Goal: Task Accomplishment & Management: Manage account settings

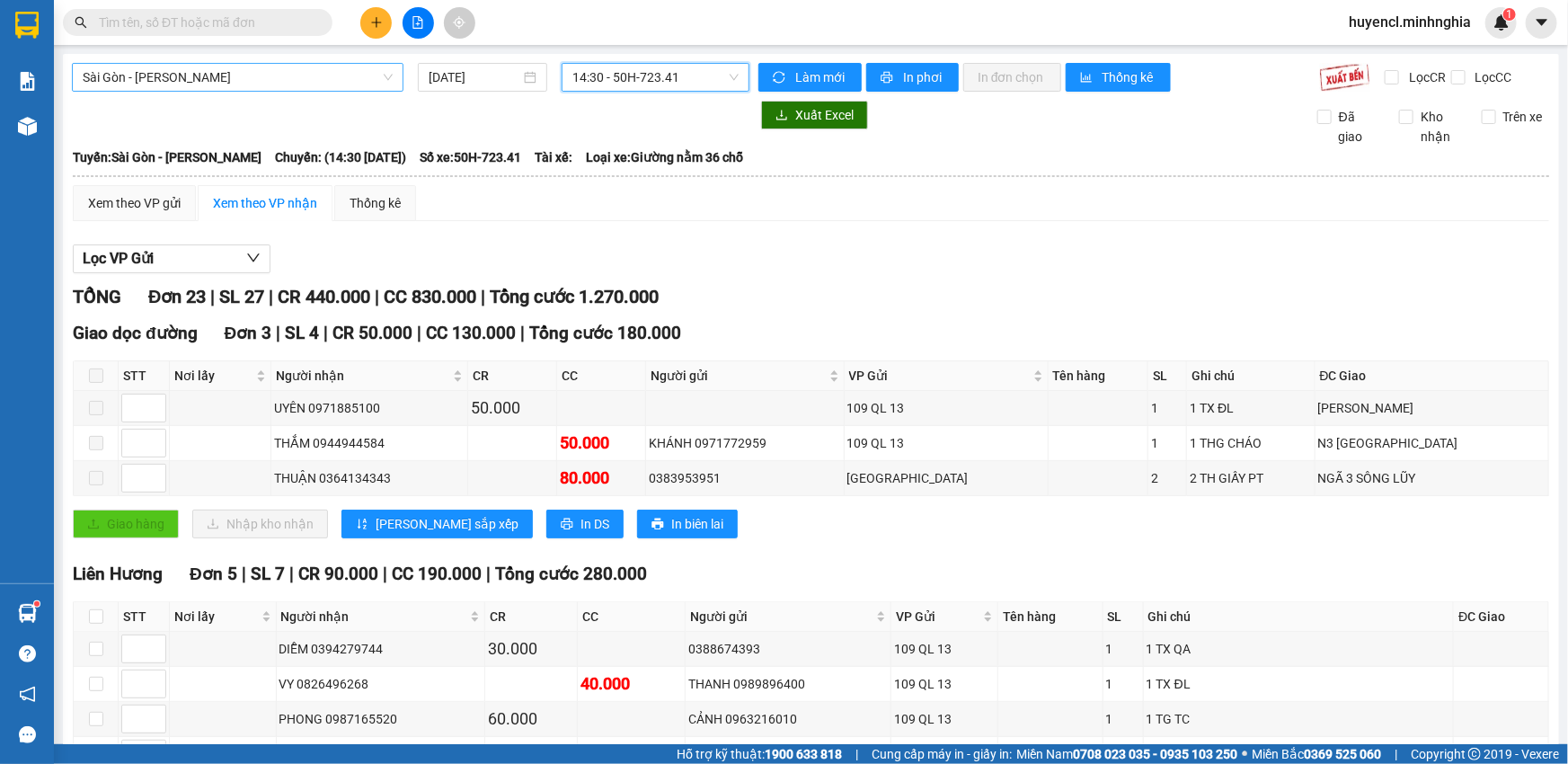
click at [318, 74] on span "Sài Gòn - [PERSON_NAME]" at bounding box center [237, 77] width 310 height 27
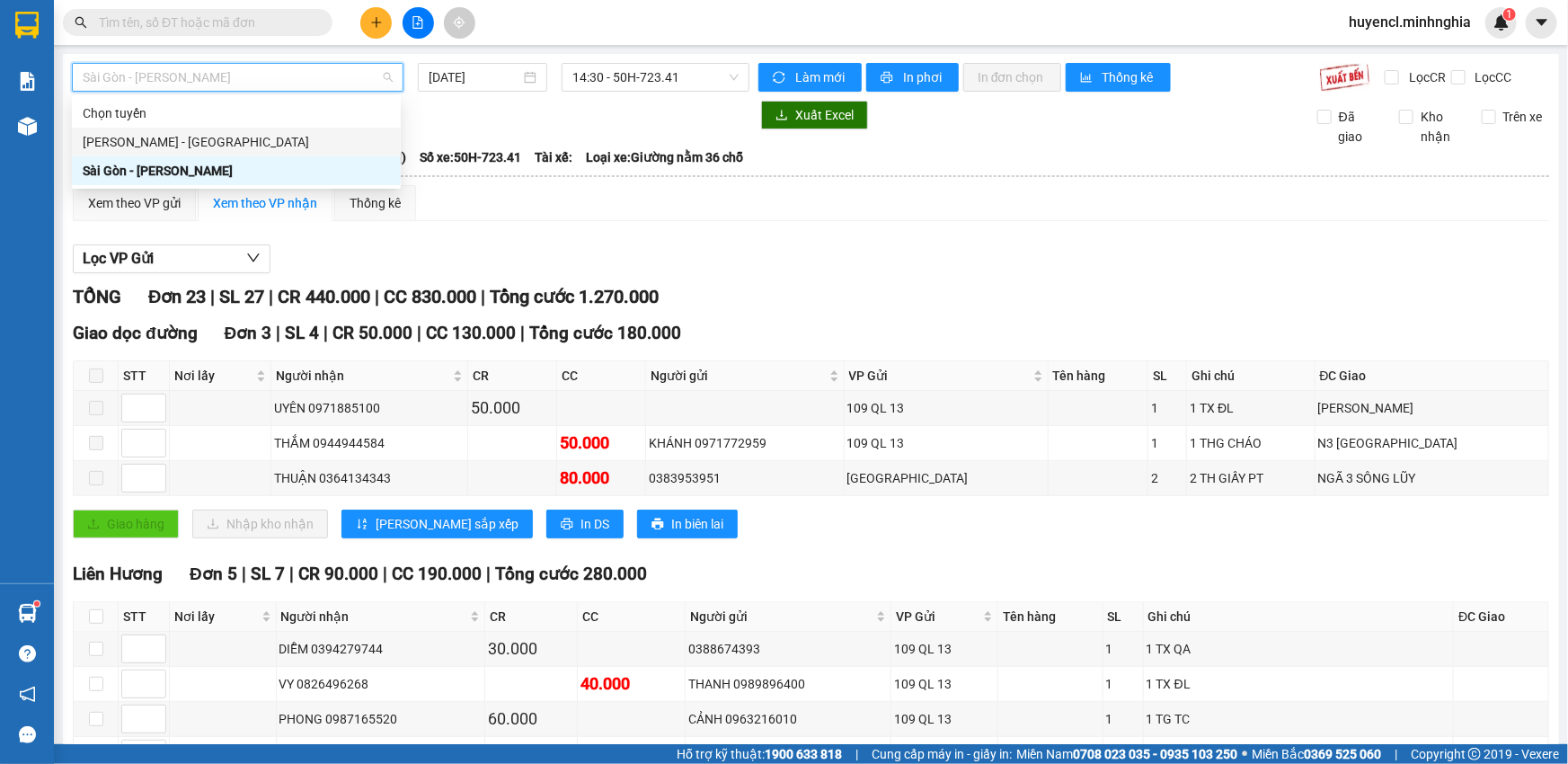
click at [316, 137] on div "[PERSON_NAME] - [GEOGRAPHIC_DATA]" at bounding box center [235, 141] width 307 height 19
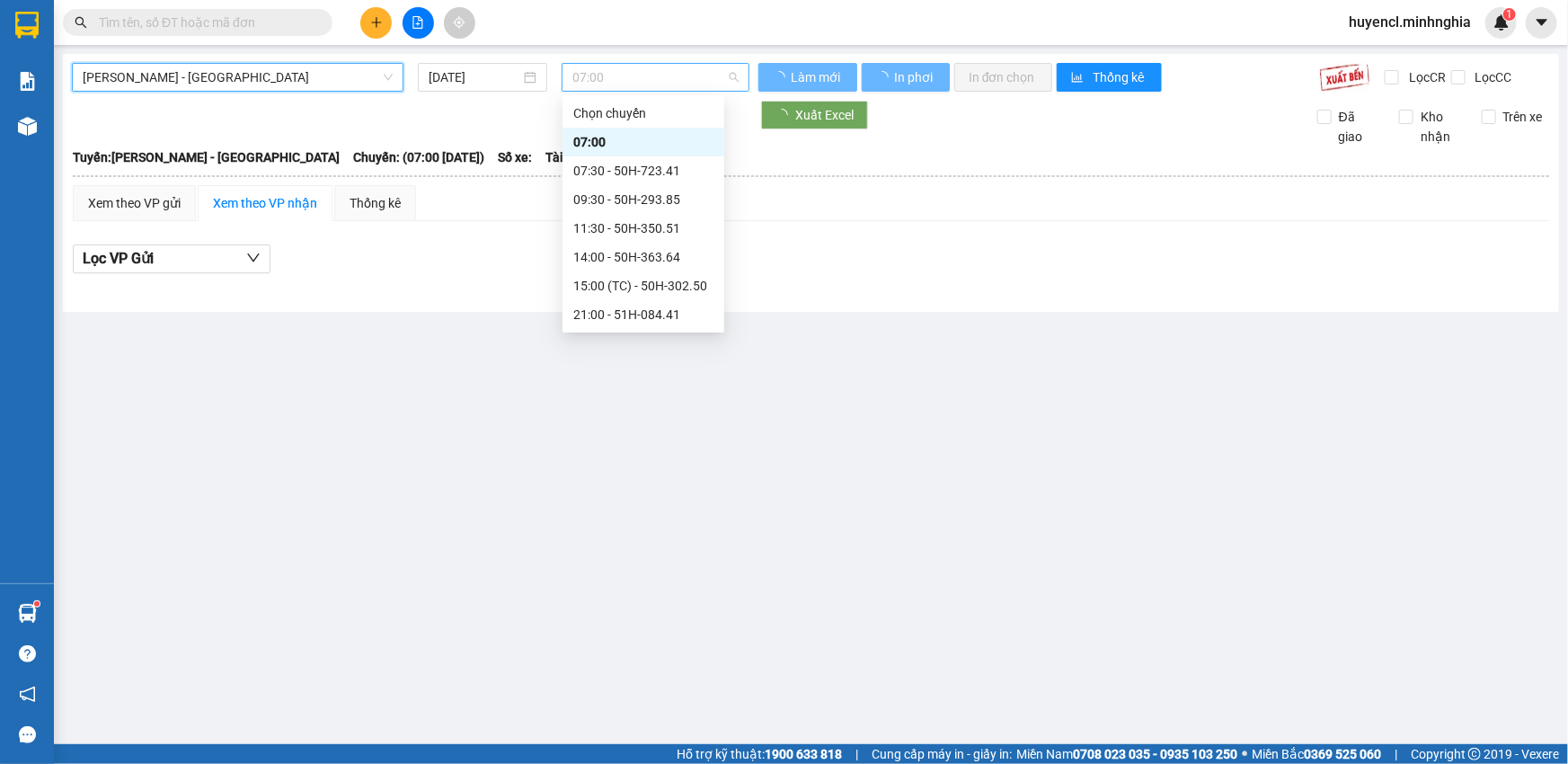
click at [656, 78] on span "07:00" at bounding box center [656, 77] width 167 height 27
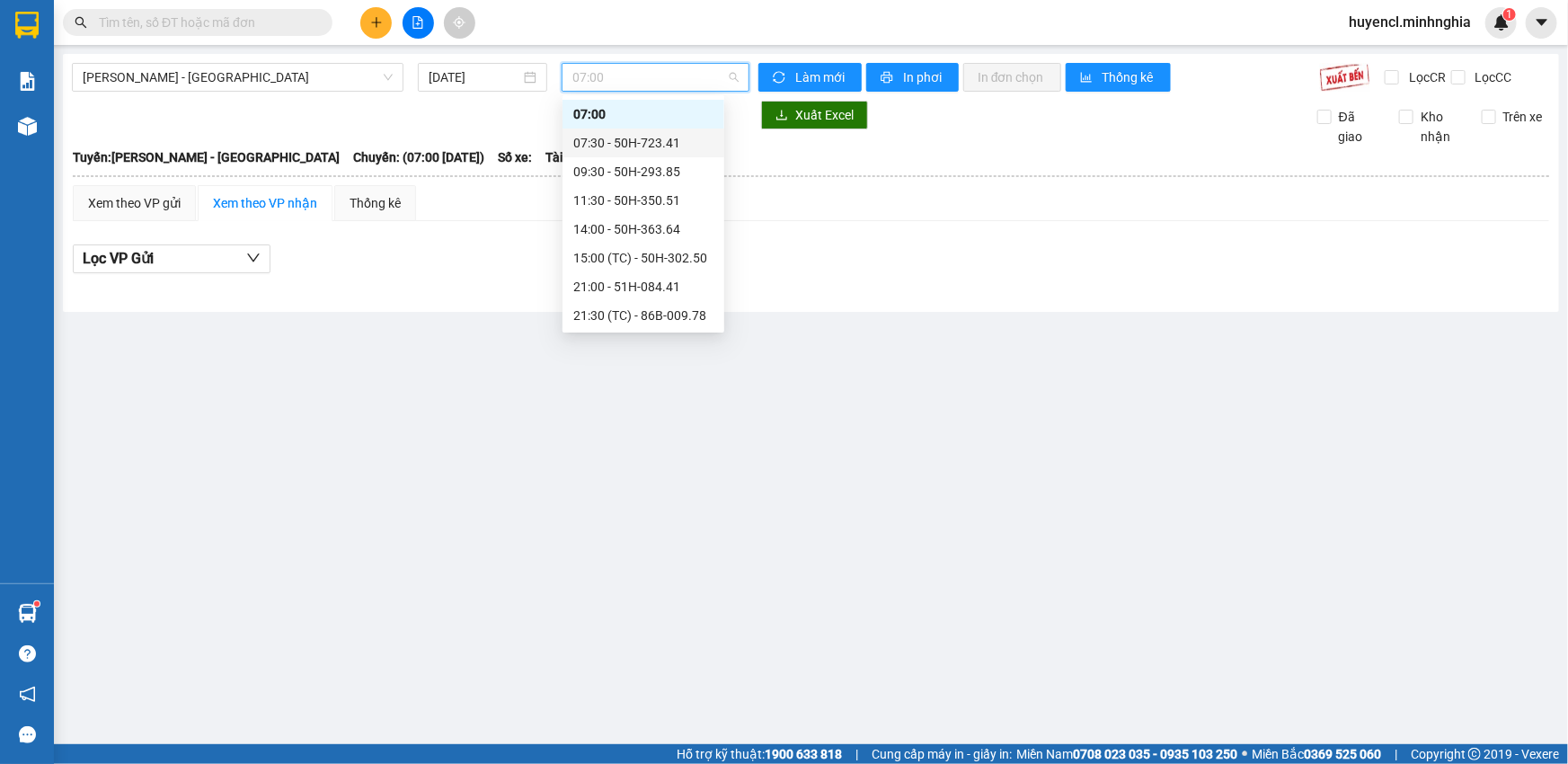
click at [510, 58] on div "Phan Rí - [GEOGRAPHIC_DATA] [DATE] 07:00 Làm mới In phơi In đơn chọn Thống kê L…" at bounding box center [811, 183] width 1496 height 258
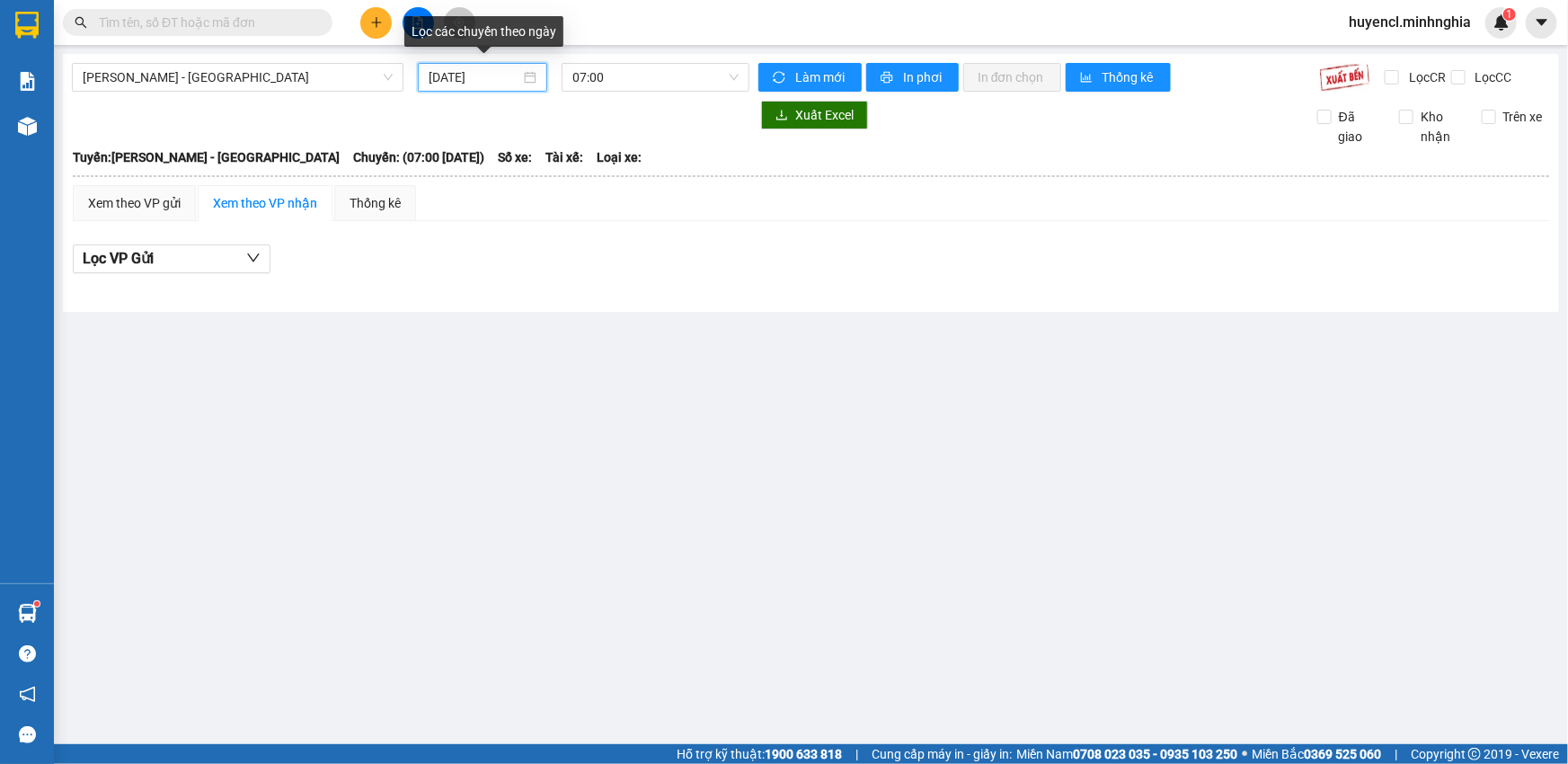
click at [508, 72] on input "[DATE]" at bounding box center [475, 77] width 92 height 19
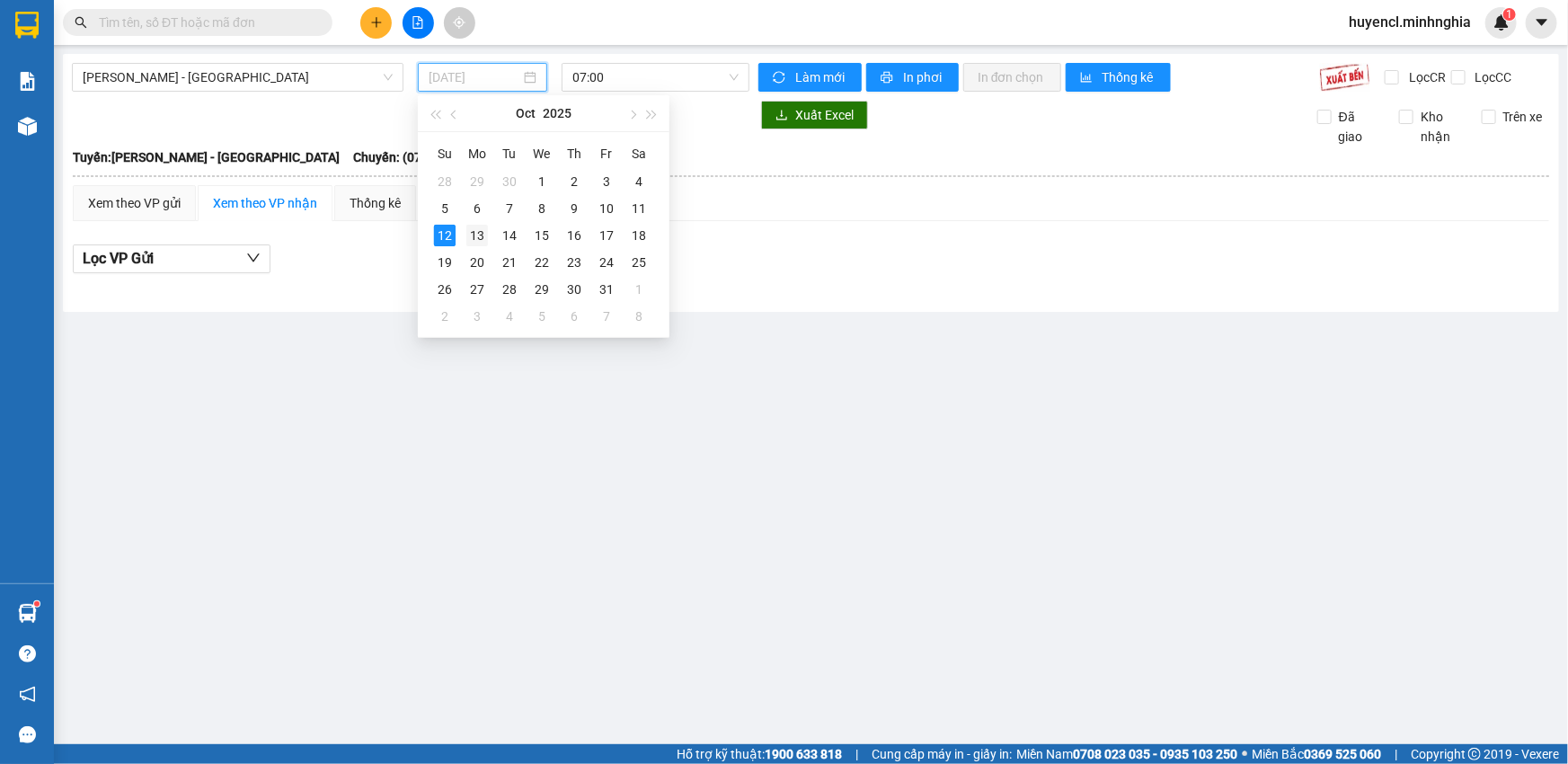
click at [480, 237] on div "13" at bounding box center [477, 235] width 21 height 21
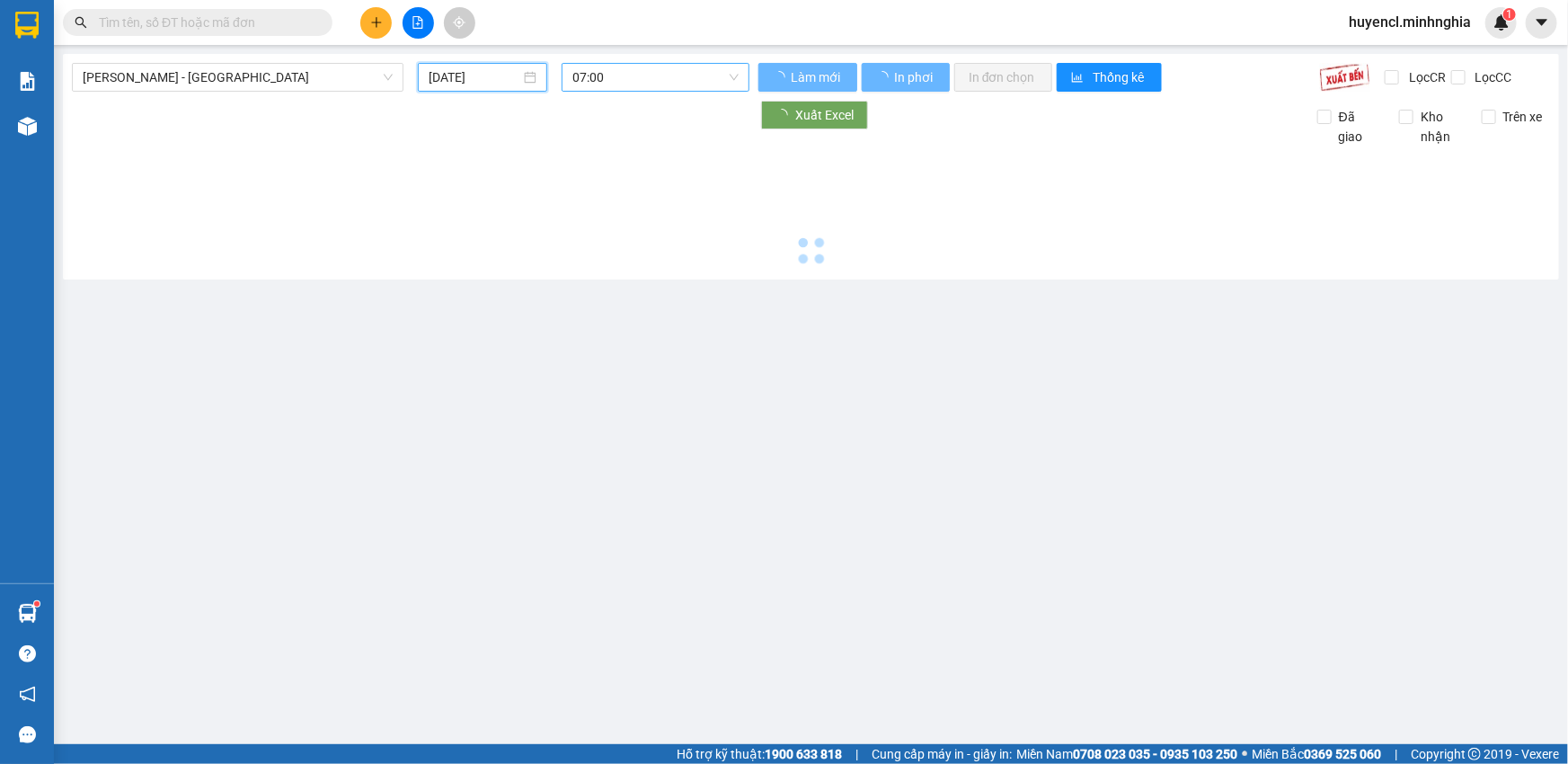
type input "[DATE]"
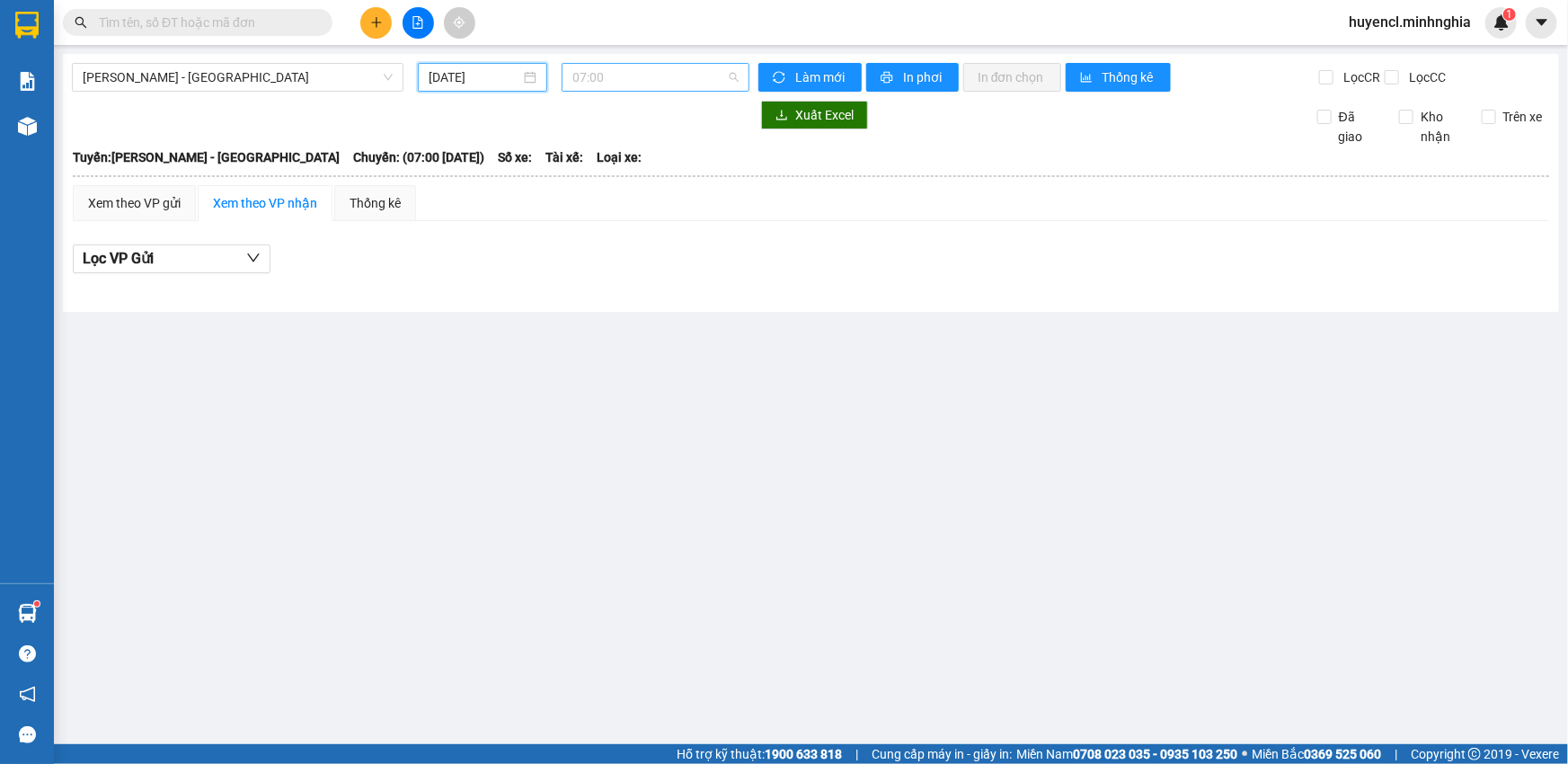
click at [656, 80] on span "07:00" at bounding box center [656, 77] width 167 height 27
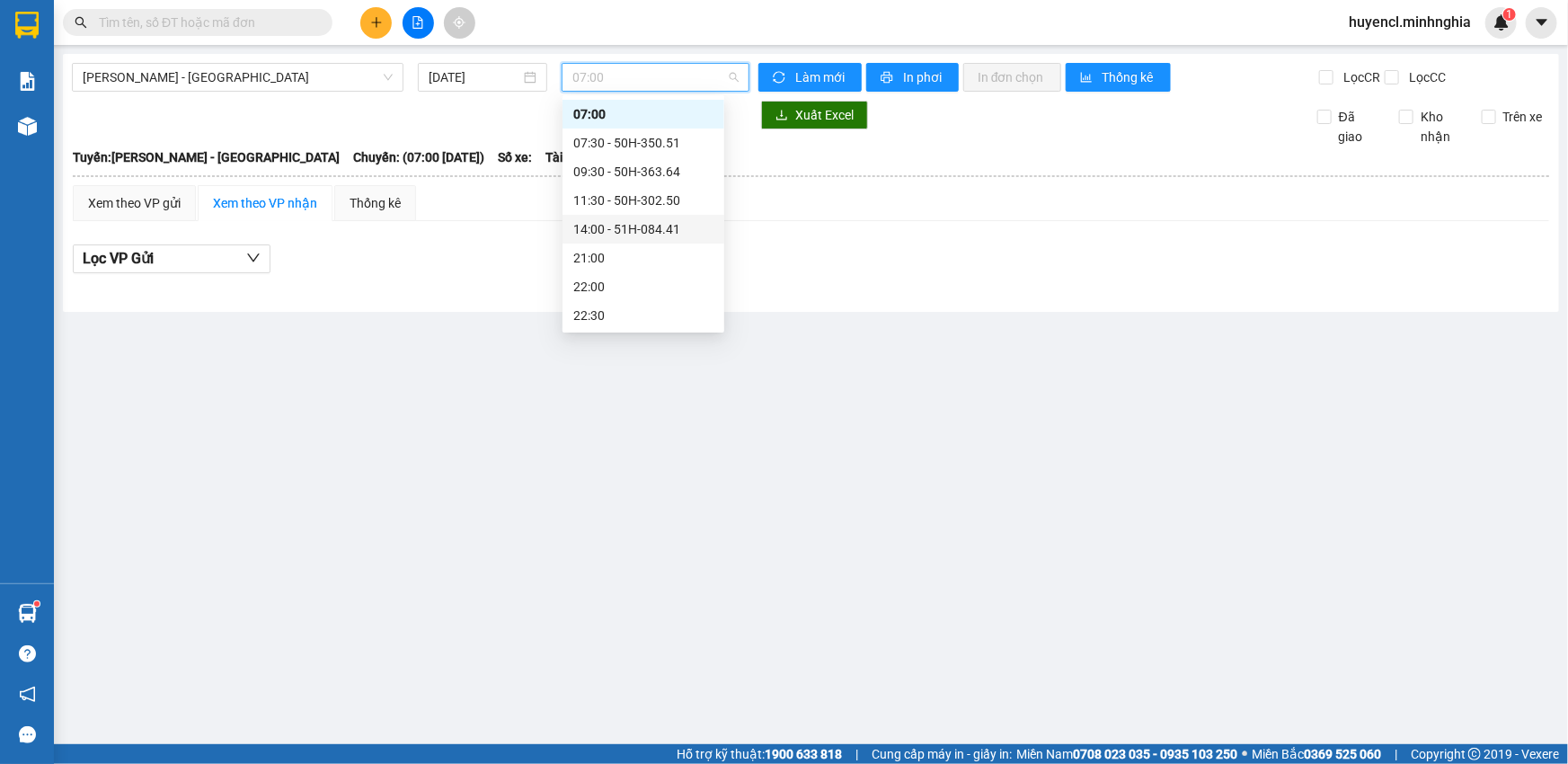
scroll to position [114, 0]
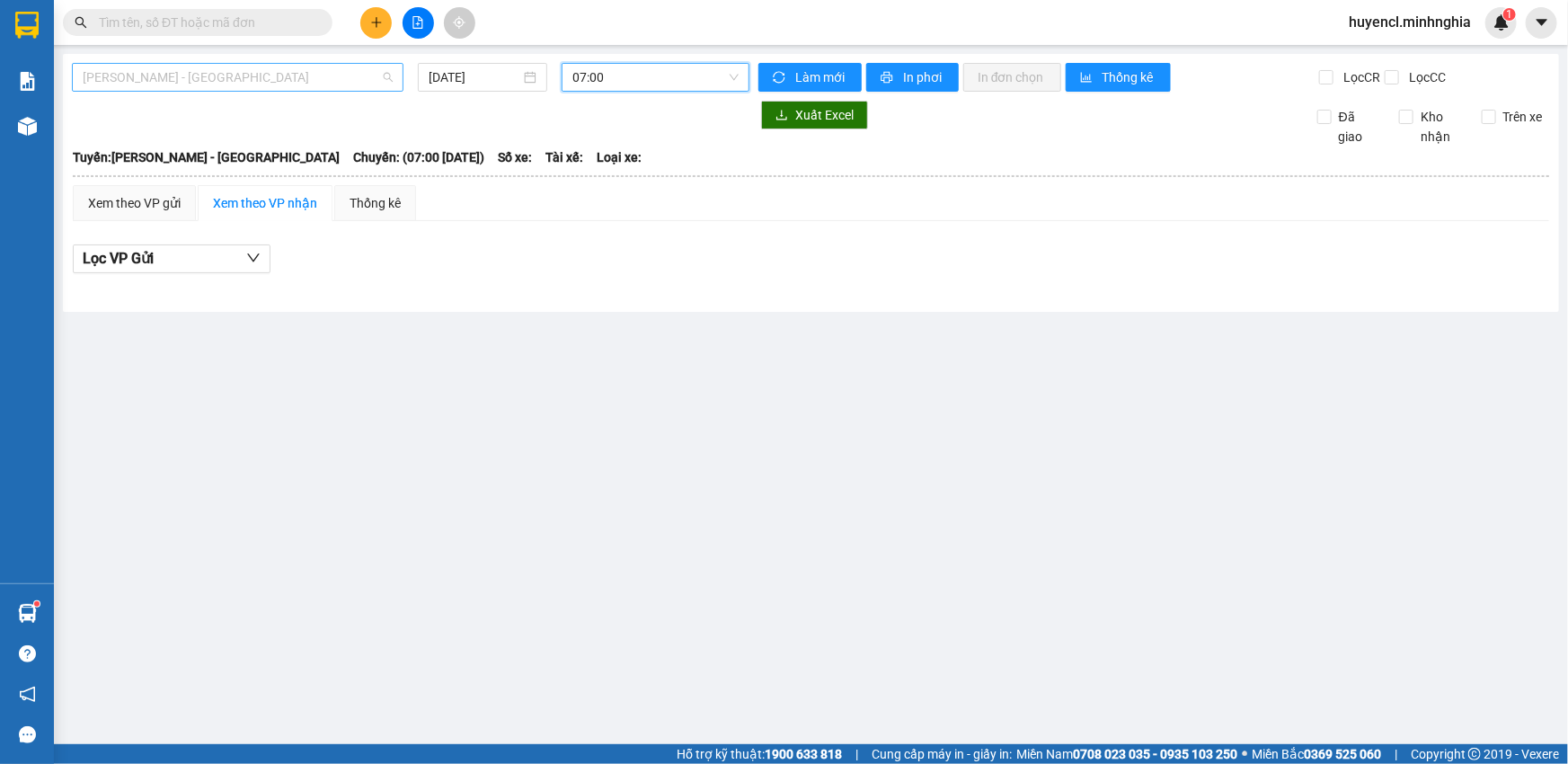
click at [292, 73] on span "[PERSON_NAME] - [GEOGRAPHIC_DATA]" at bounding box center [237, 77] width 310 height 27
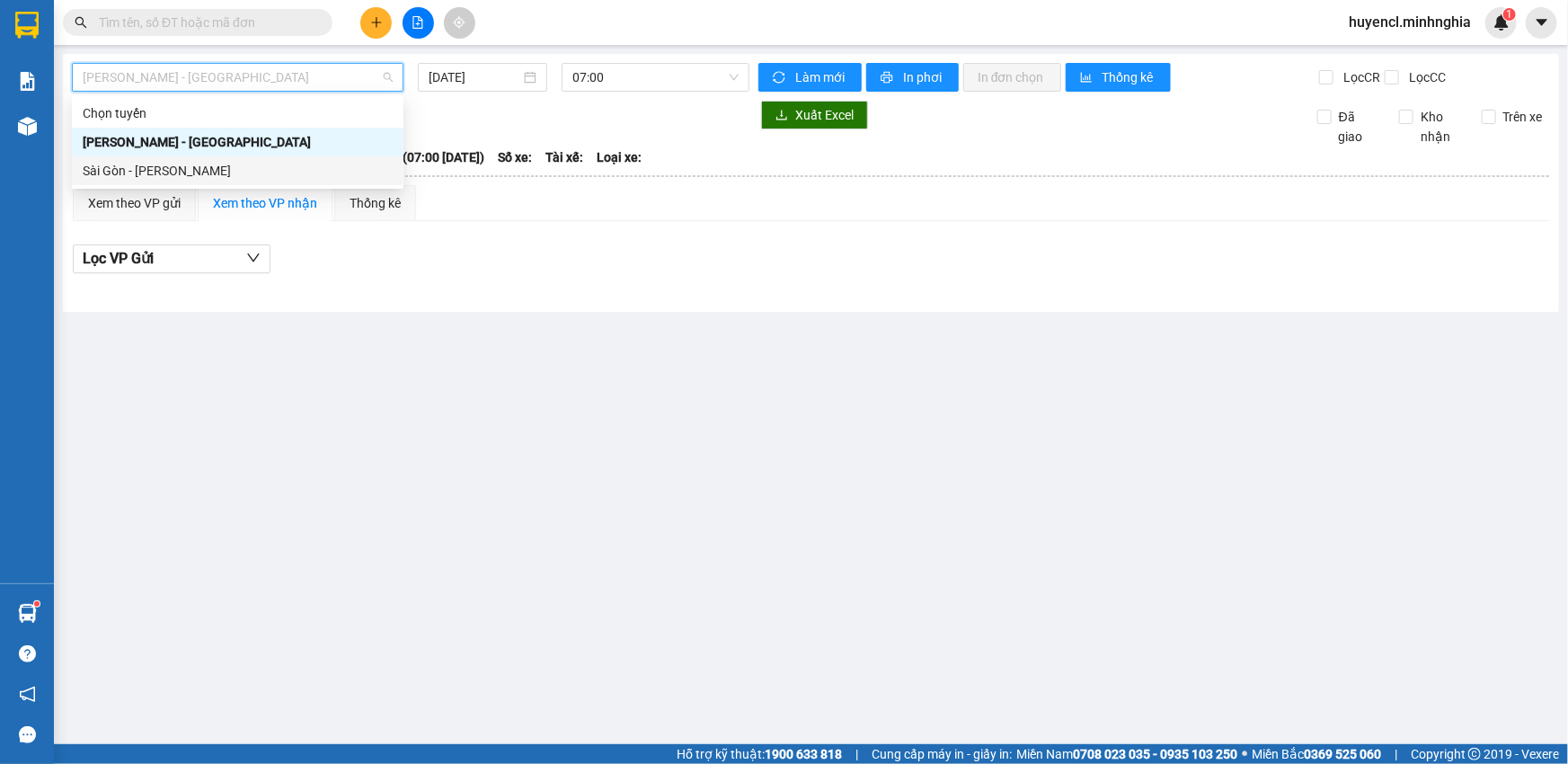
click at [140, 168] on div "Sài Gòn - [PERSON_NAME]" at bounding box center [237, 170] width 310 height 19
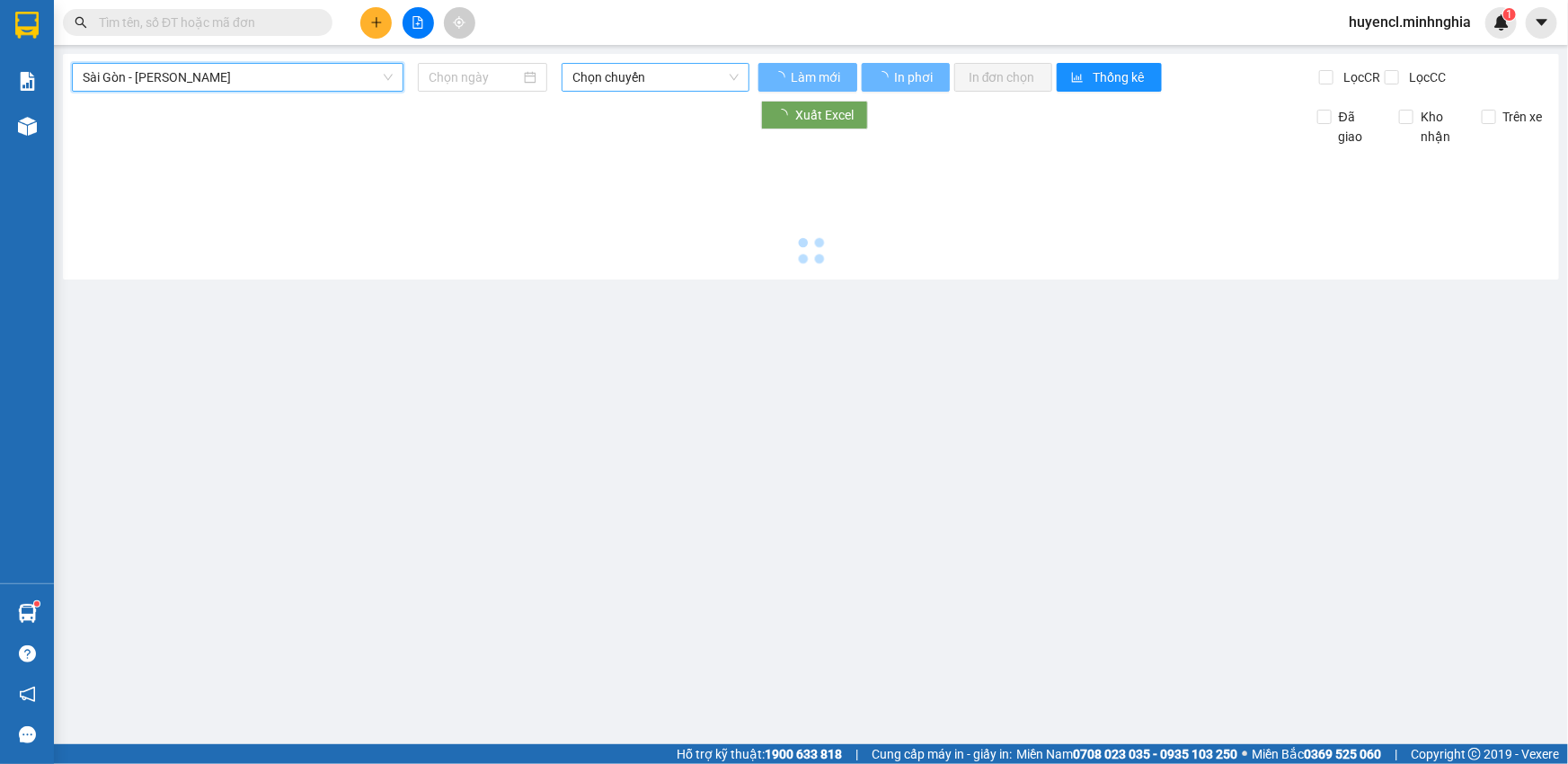
type input "[DATE]"
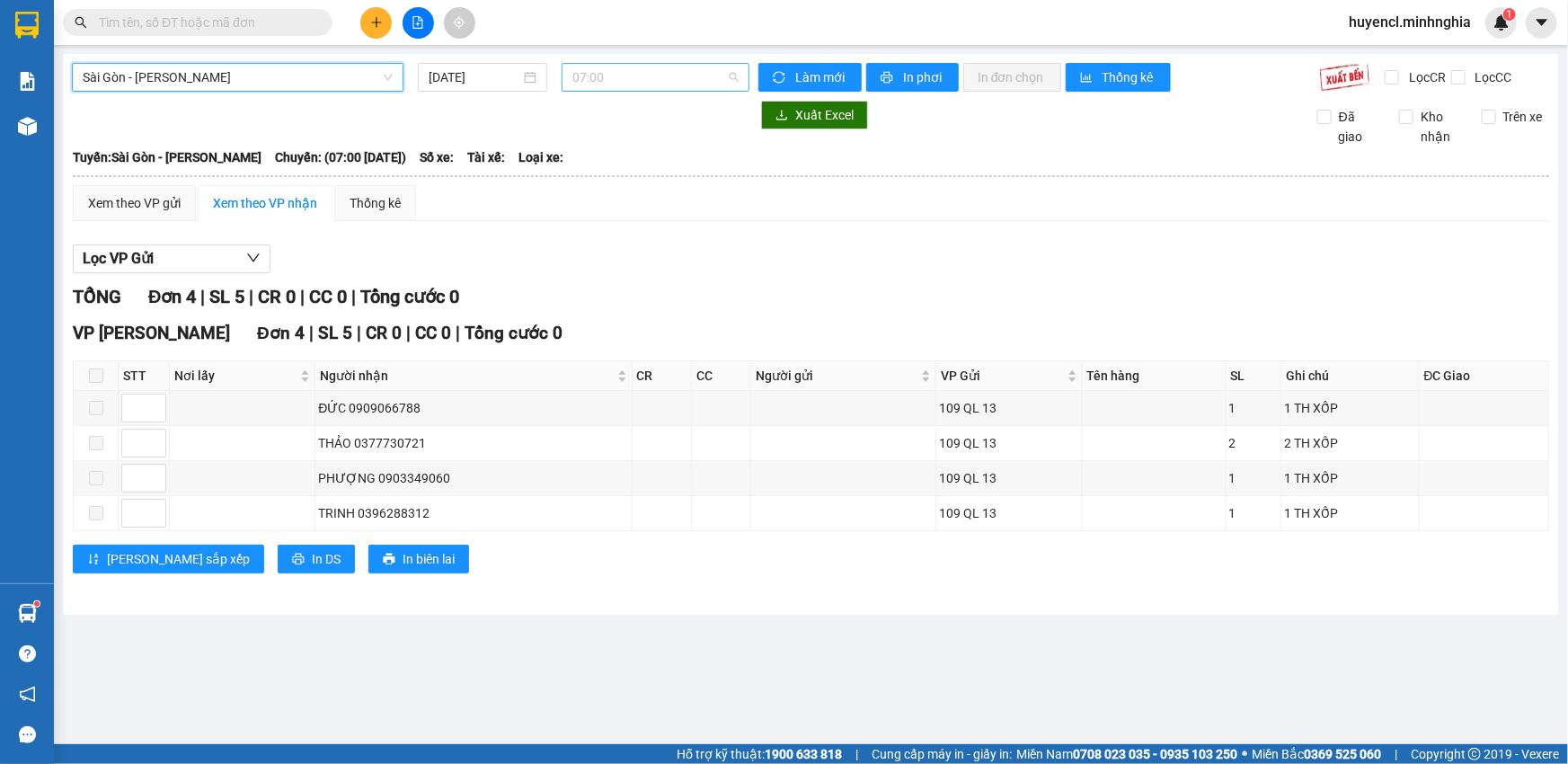
click at [655, 85] on span "07:00" at bounding box center [656, 77] width 167 height 27
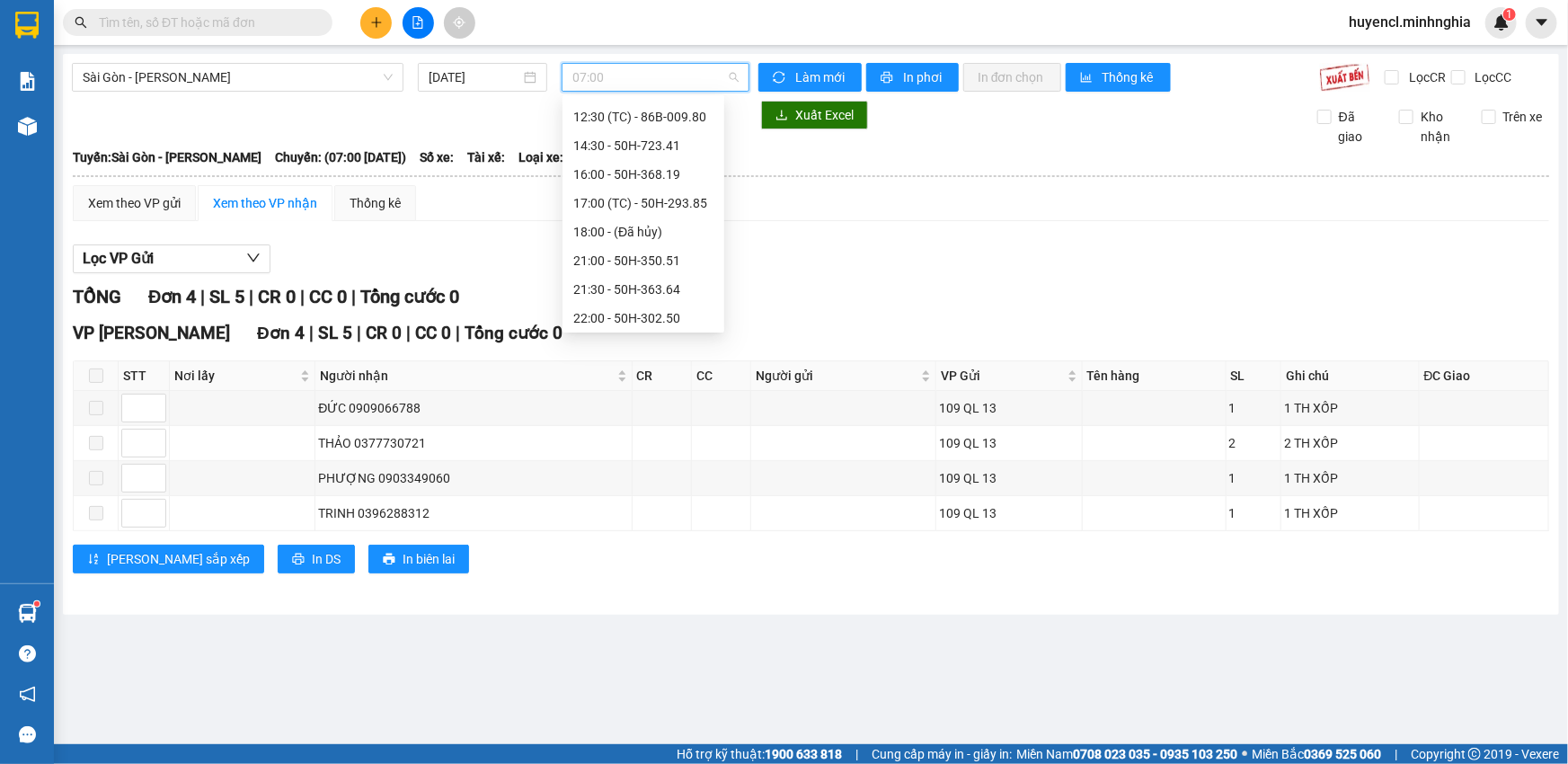
scroll to position [200, 0]
click at [285, 72] on span "Sài Gòn - [PERSON_NAME]" at bounding box center [237, 77] width 310 height 27
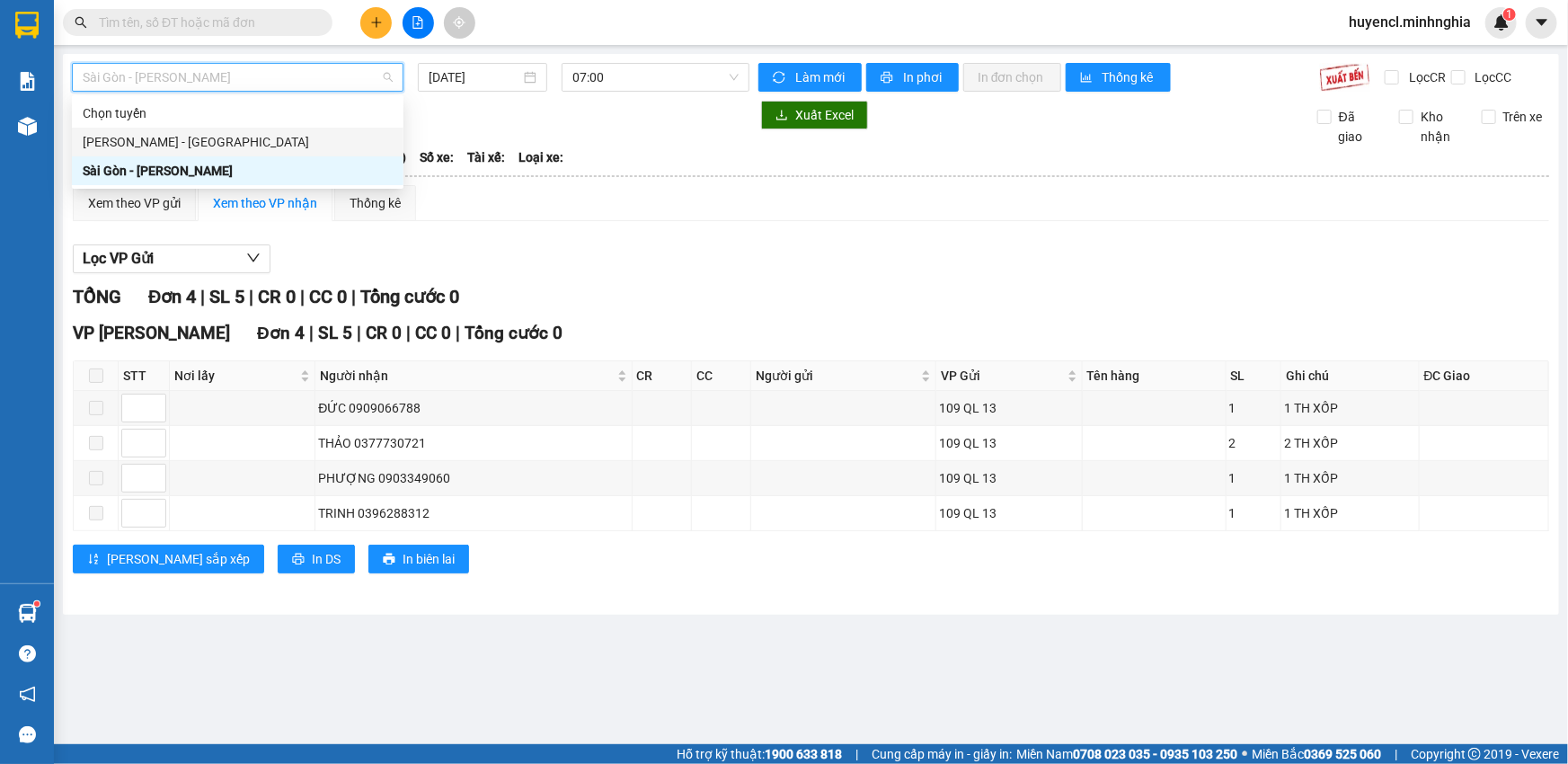
click at [274, 143] on div "[PERSON_NAME] - [GEOGRAPHIC_DATA]" at bounding box center [237, 141] width 310 height 19
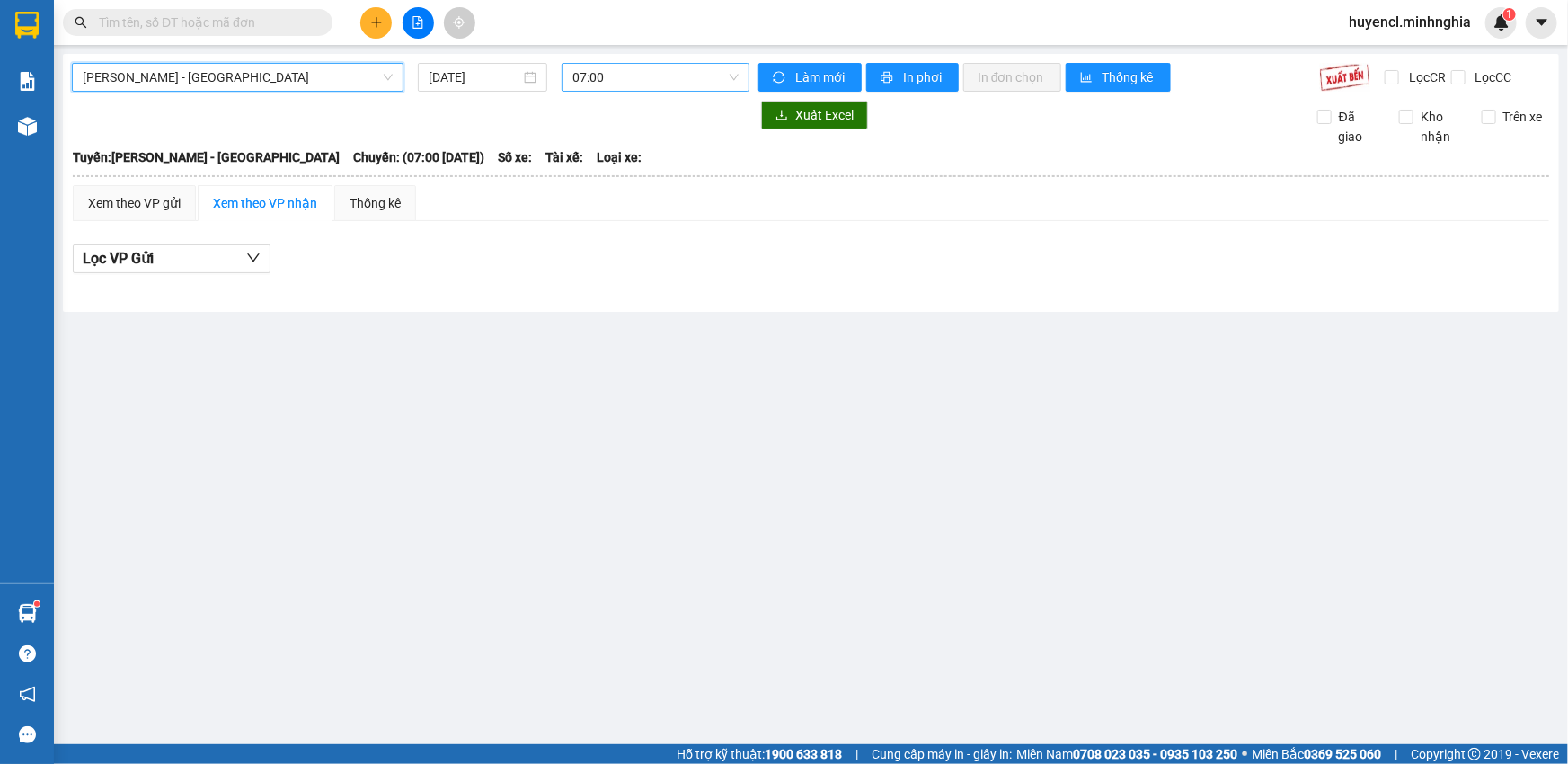
scroll to position [28, 0]
click at [643, 81] on span "07:00" at bounding box center [656, 77] width 167 height 27
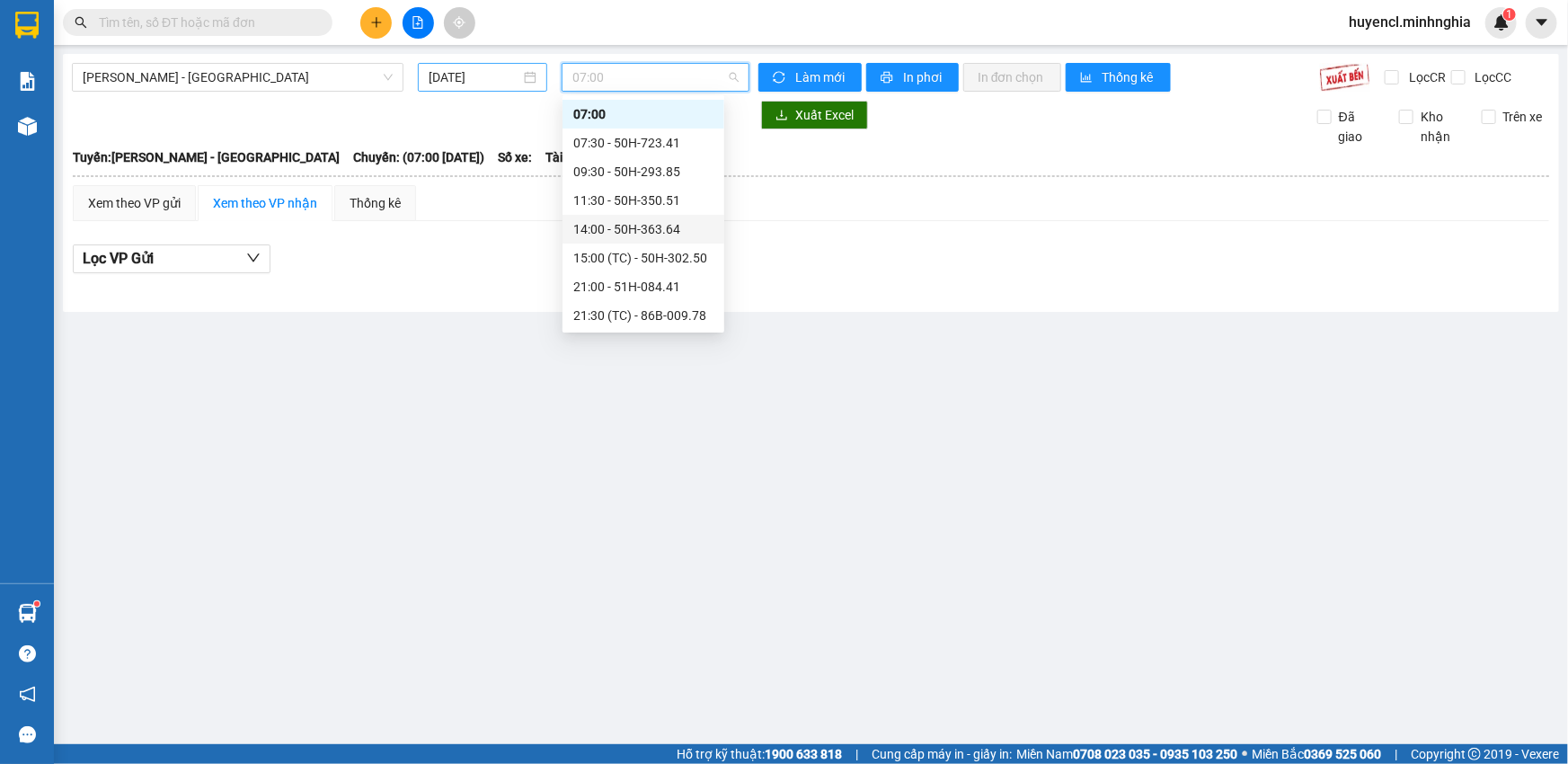
click at [484, 81] on input "[DATE]" at bounding box center [475, 77] width 92 height 19
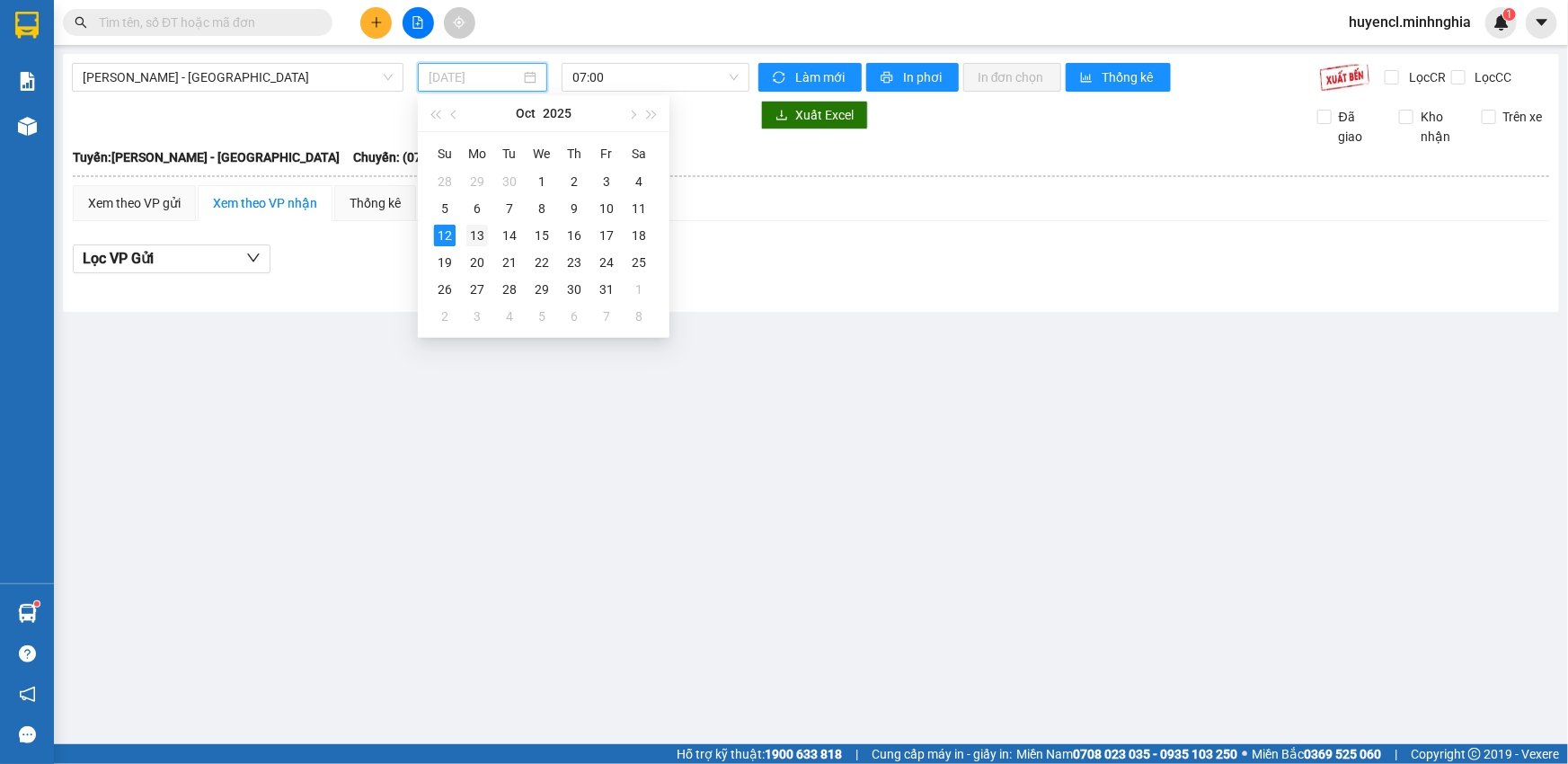
click at [480, 233] on div "13" at bounding box center [477, 235] width 21 height 21
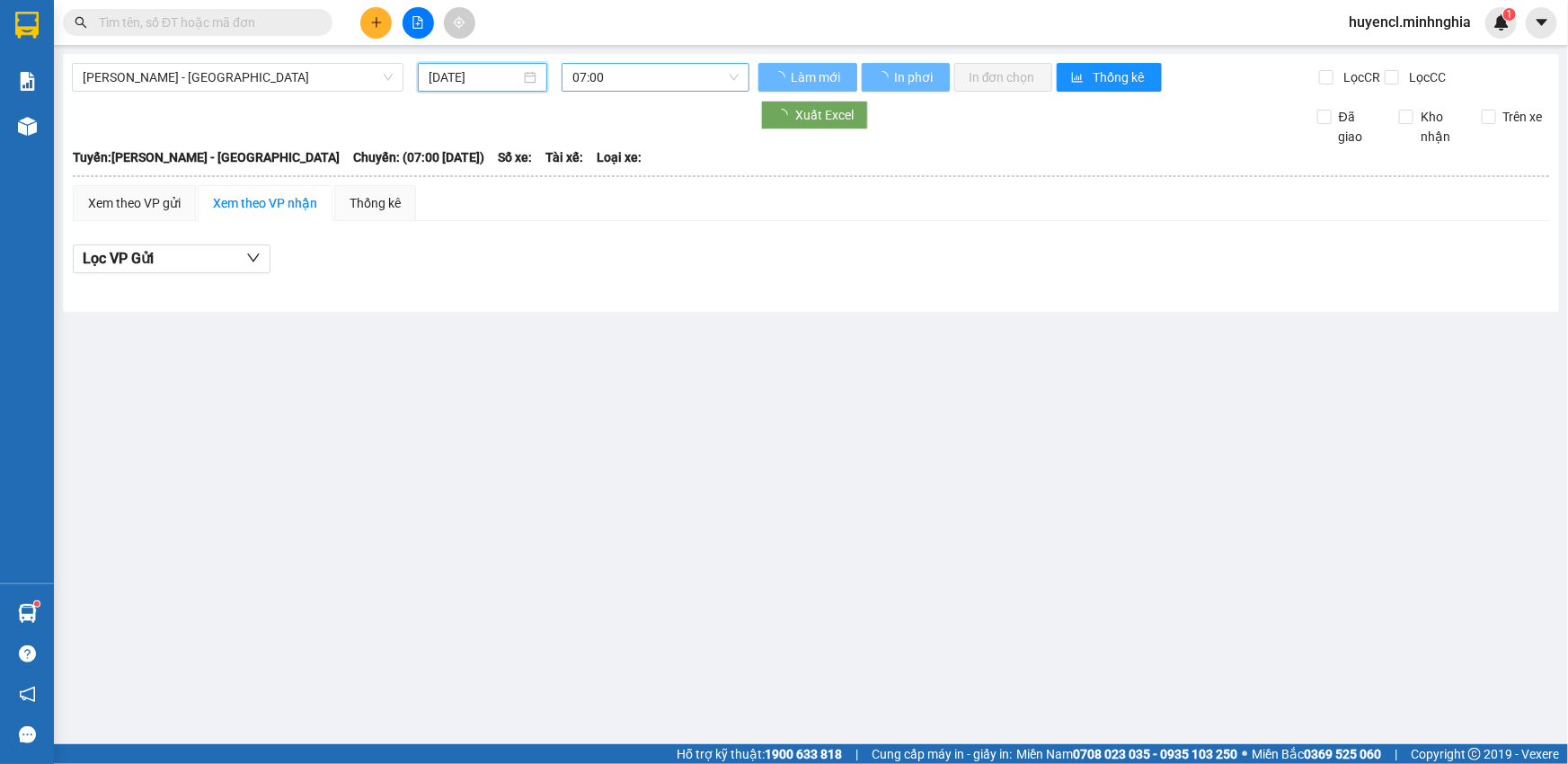
type input "[DATE]"
click at [687, 72] on span "07:00" at bounding box center [656, 77] width 167 height 27
